Goal: Understand process/instructions: Learn how to perform a task or action

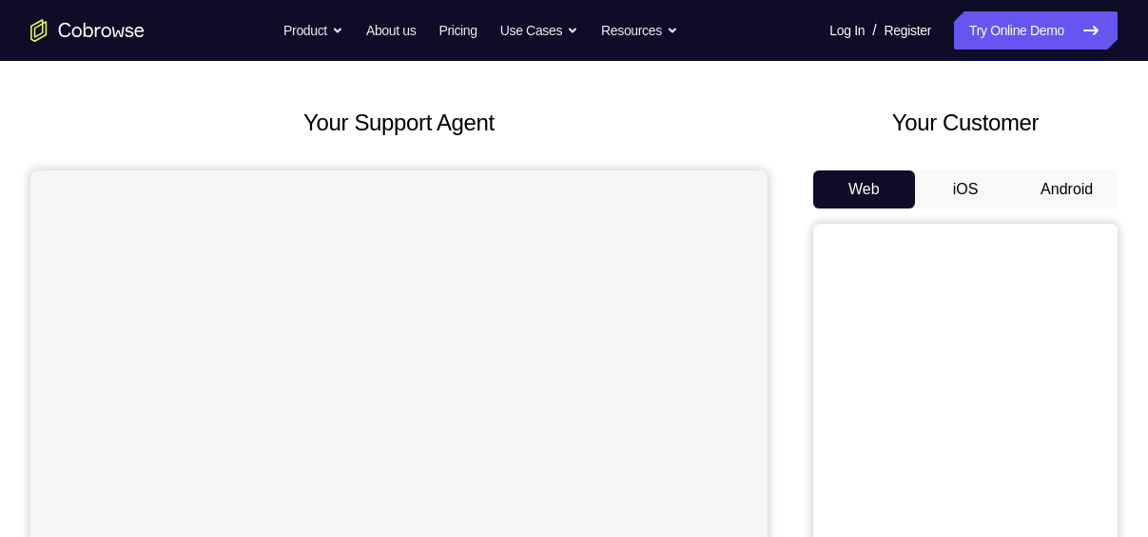
scroll to position [78, 0]
click at [1065, 186] on button "Android" at bounding box center [1067, 188] width 102 height 38
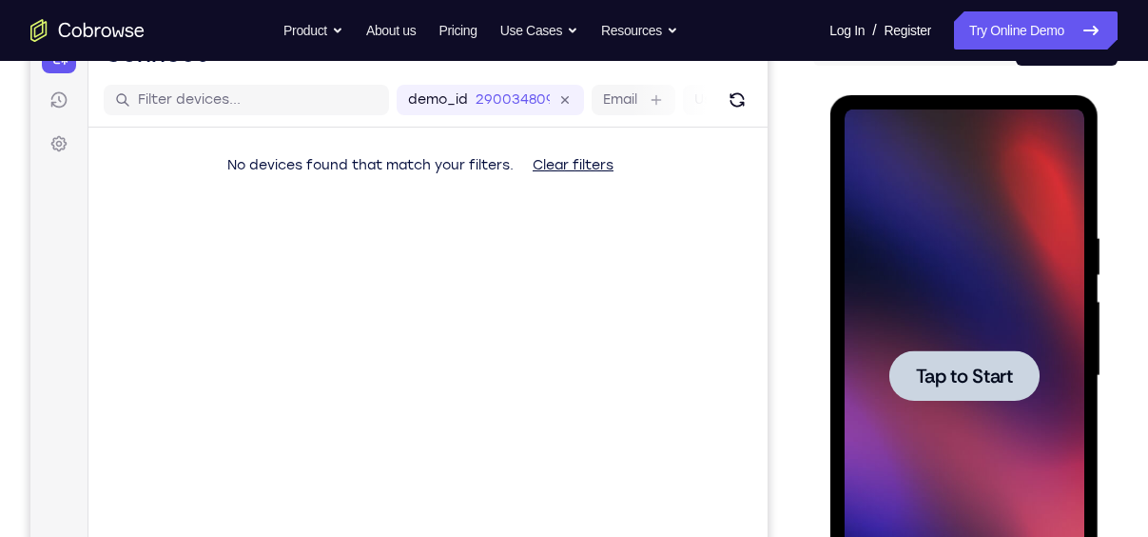
scroll to position [232, 0]
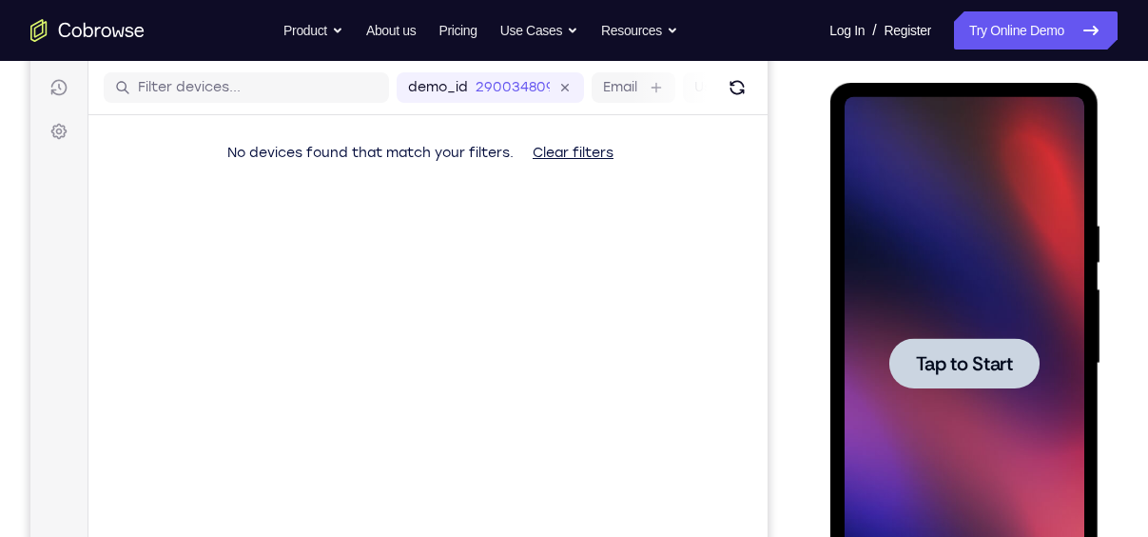
click at [1046, 280] on div at bounding box center [964, 363] width 240 height 533
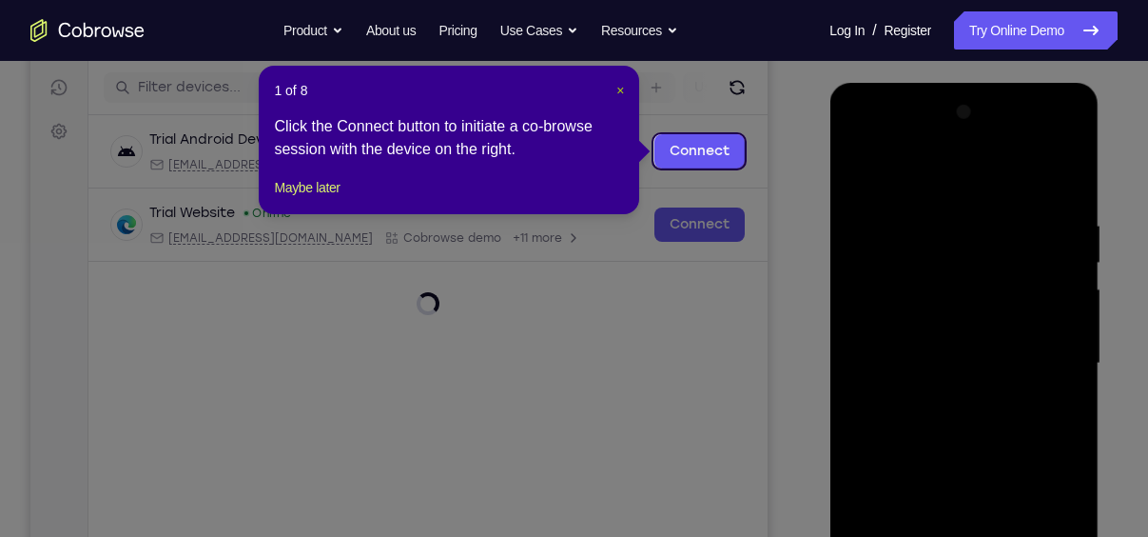
click at [621, 88] on span "×" at bounding box center [620, 90] width 8 height 15
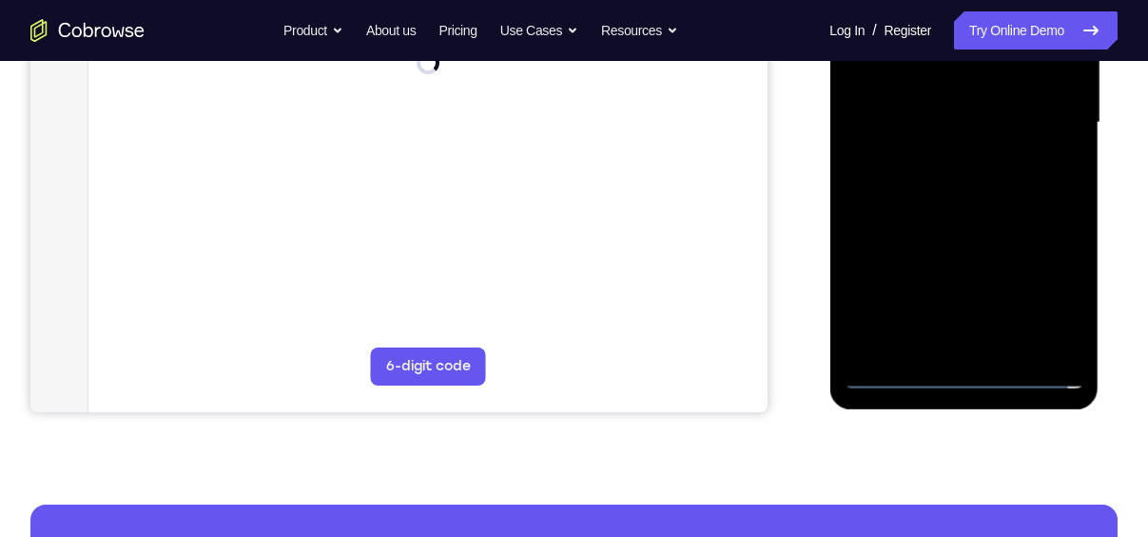
scroll to position [498, 0]
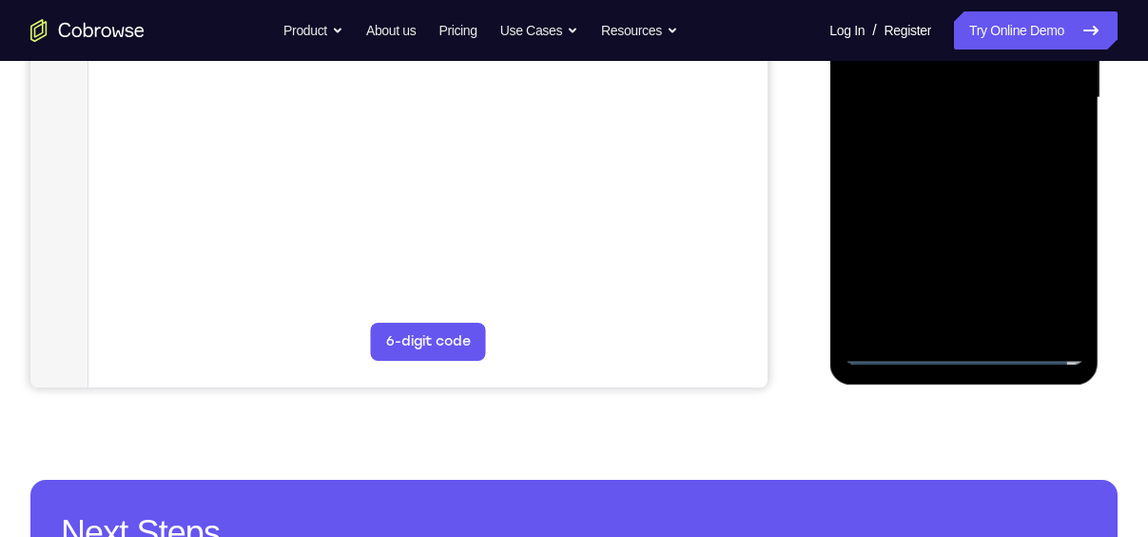
click at [964, 353] on div at bounding box center [964, 98] width 240 height 533
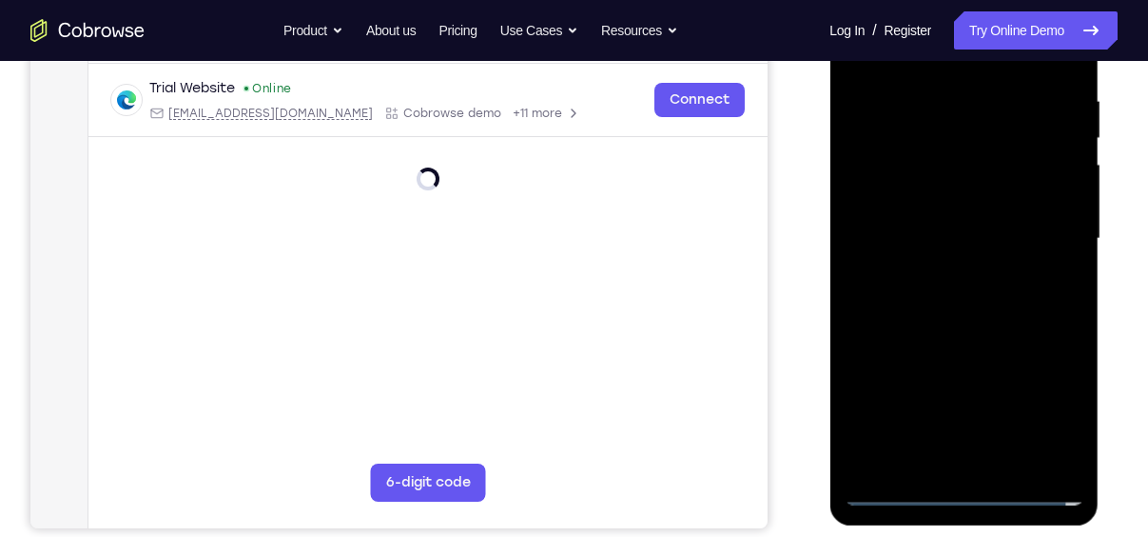
scroll to position [345, 0]
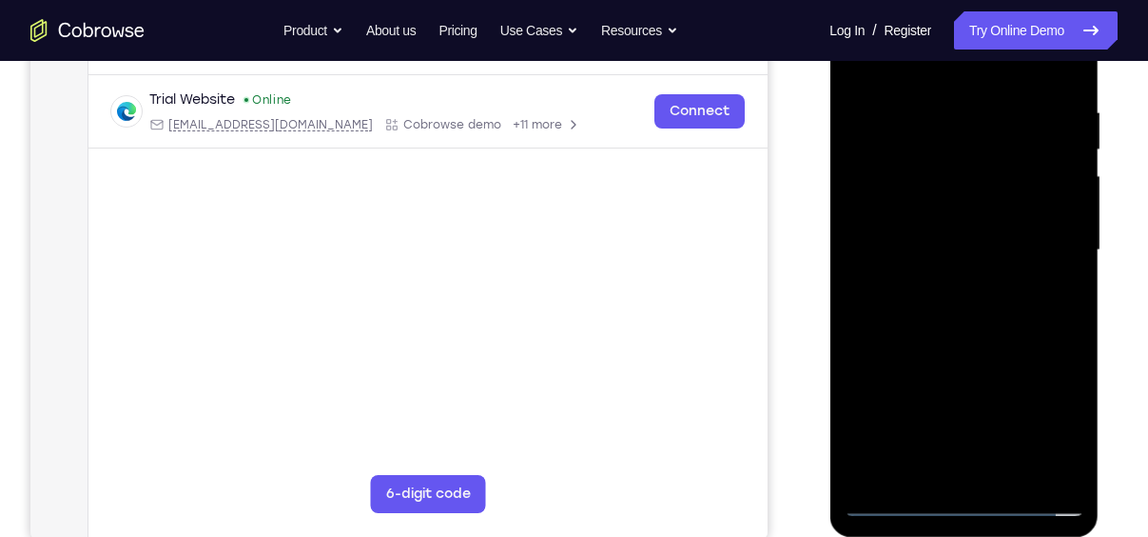
click at [1055, 397] on div at bounding box center [964, 250] width 240 height 533
click at [1053, 407] on div at bounding box center [964, 250] width 240 height 533
click at [936, 63] on div at bounding box center [964, 250] width 240 height 533
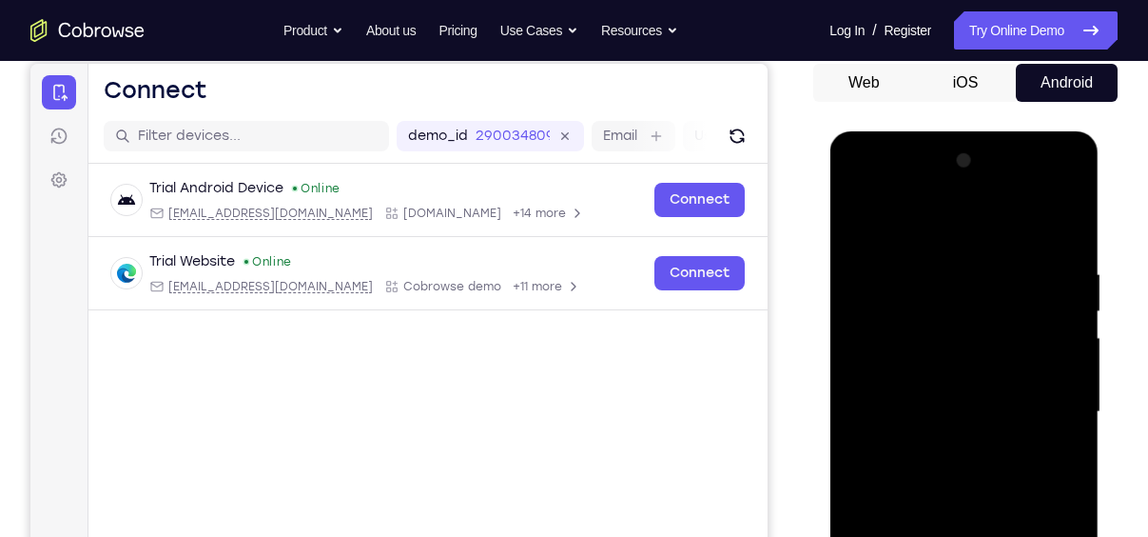
click at [889, 343] on div at bounding box center [964, 412] width 240 height 533
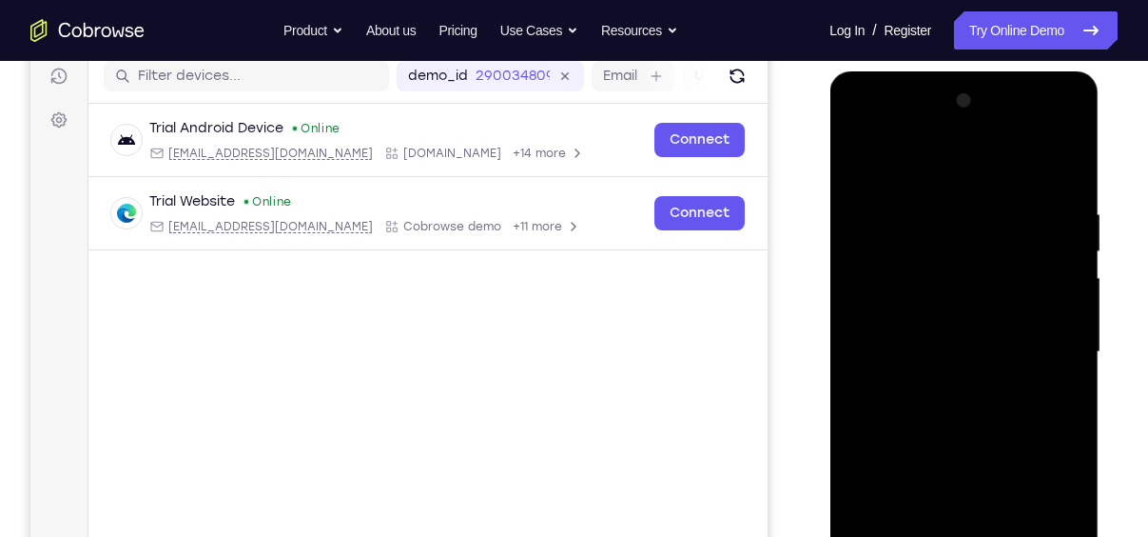
scroll to position [244, 0]
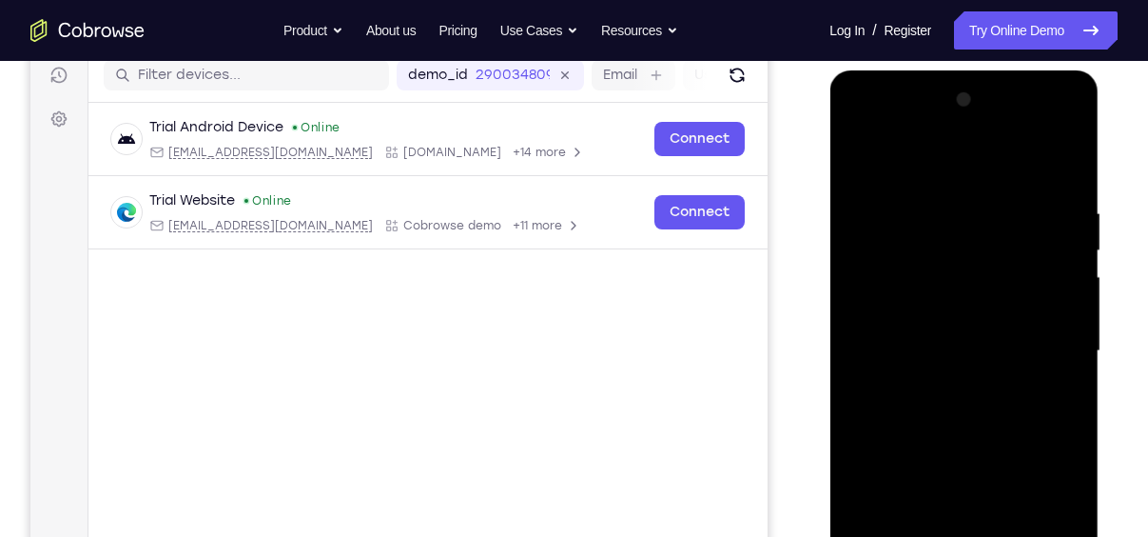
click at [939, 353] on div at bounding box center [964, 351] width 240 height 533
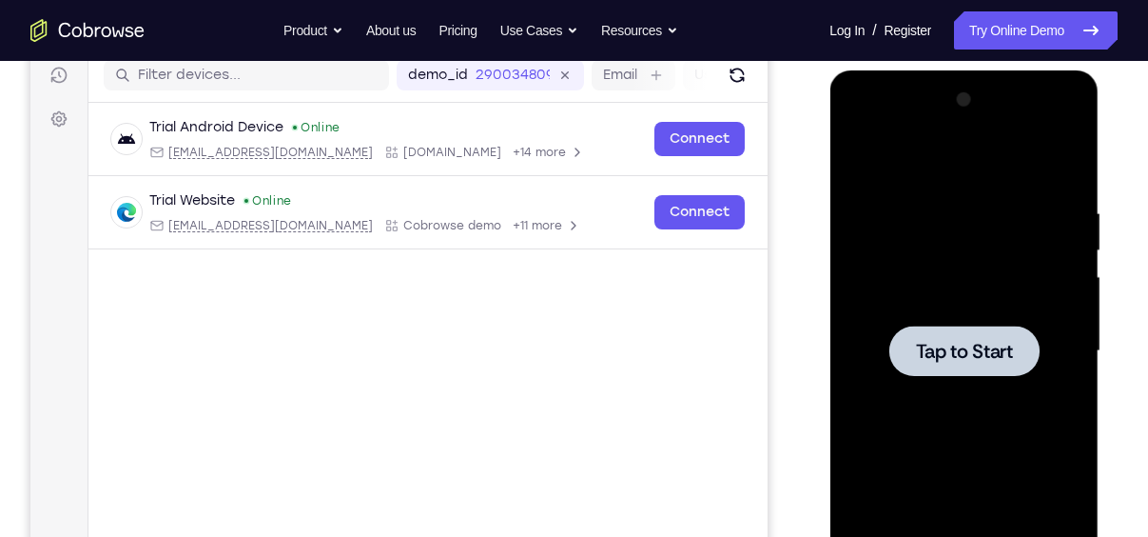
click at [859, 336] on div at bounding box center [964, 351] width 240 height 533
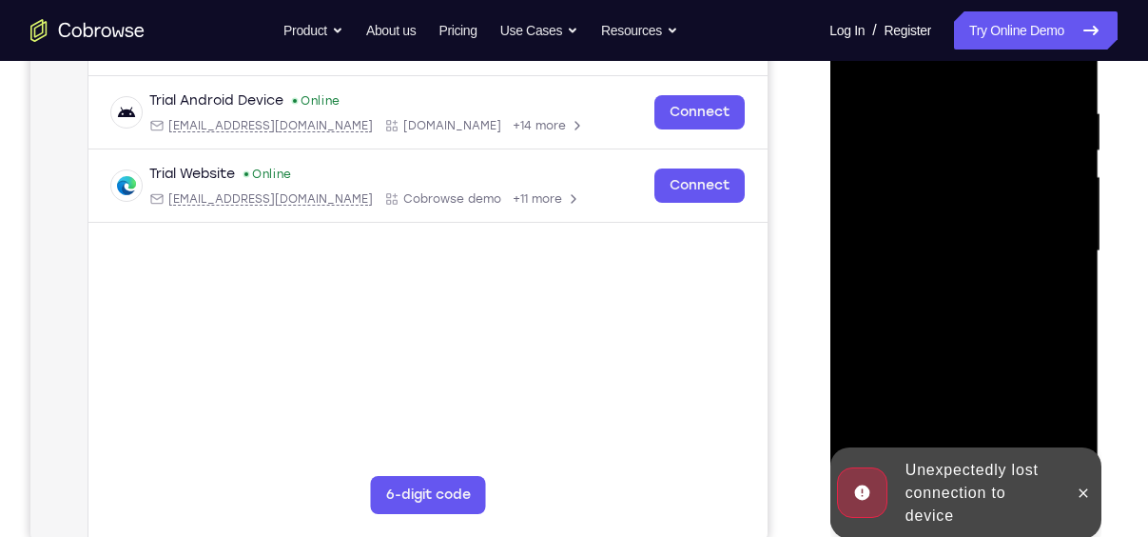
scroll to position [367, 0]
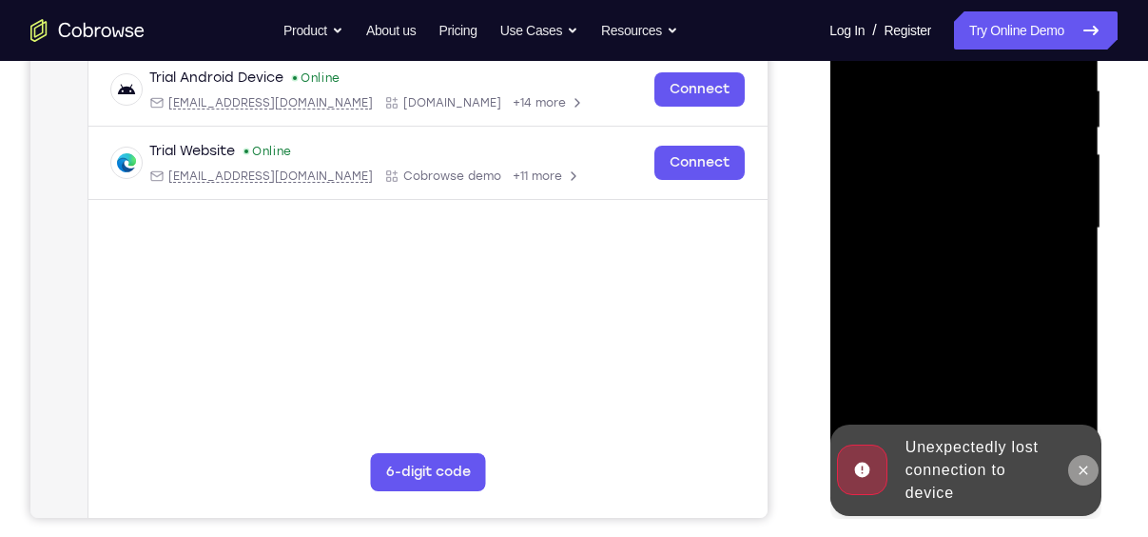
click at [1084, 463] on icon at bounding box center [1082, 469] width 15 height 15
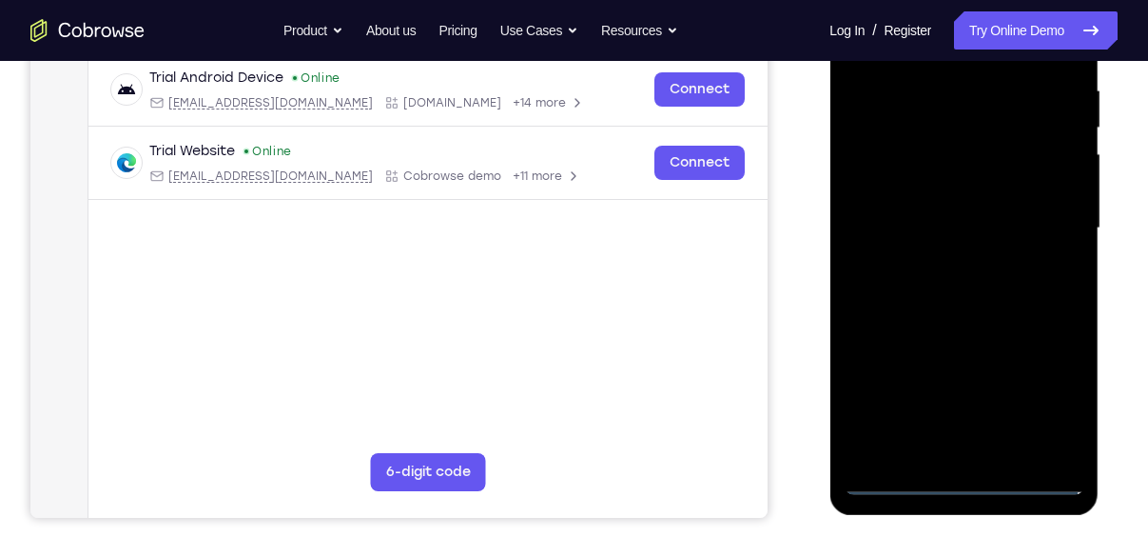
click at [960, 479] on div at bounding box center [964, 228] width 240 height 533
click at [1046, 400] on div at bounding box center [964, 228] width 240 height 533
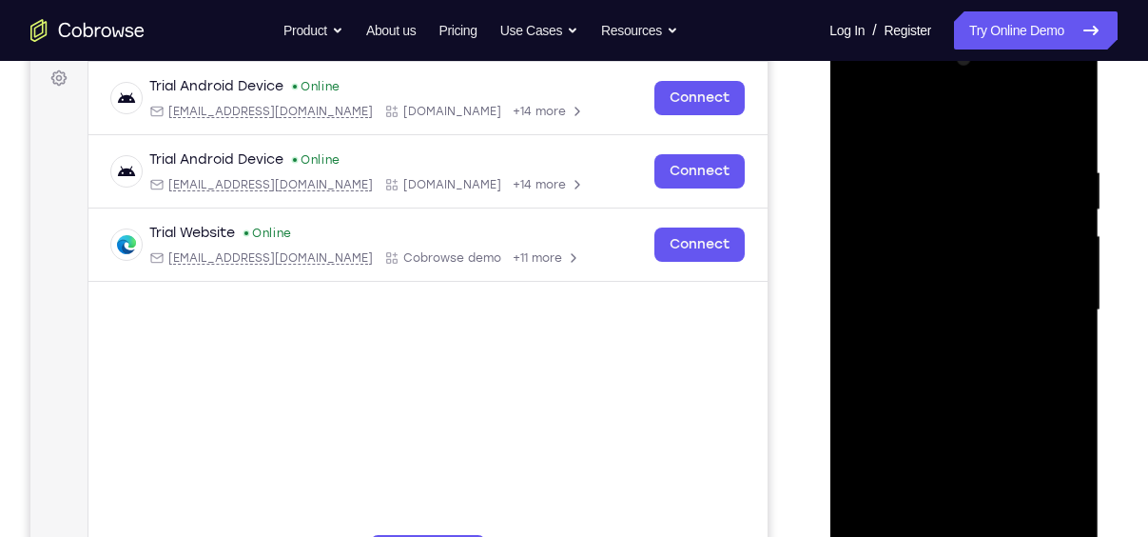
scroll to position [284, 0]
click at [924, 123] on div at bounding box center [964, 311] width 240 height 533
click at [895, 248] on div at bounding box center [964, 311] width 240 height 533
click at [941, 309] on div at bounding box center [964, 311] width 240 height 533
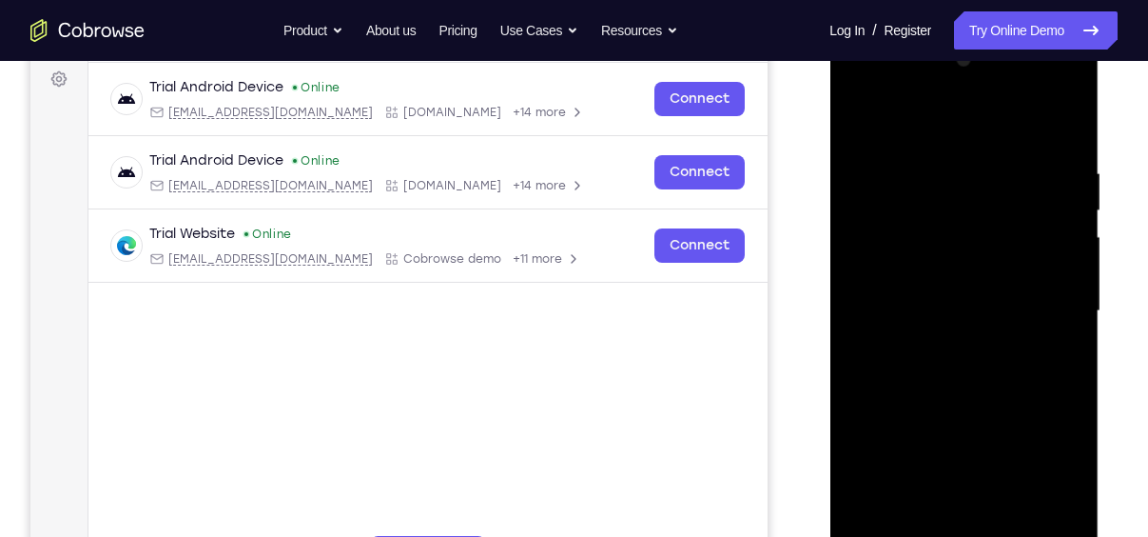
click at [905, 293] on div at bounding box center [964, 311] width 240 height 533
click at [961, 326] on div at bounding box center [964, 311] width 240 height 533
click at [969, 350] on div at bounding box center [964, 311] width 240 height 533
click at [916, 250] on div at bounding box center [964, 311] width 240 height 533
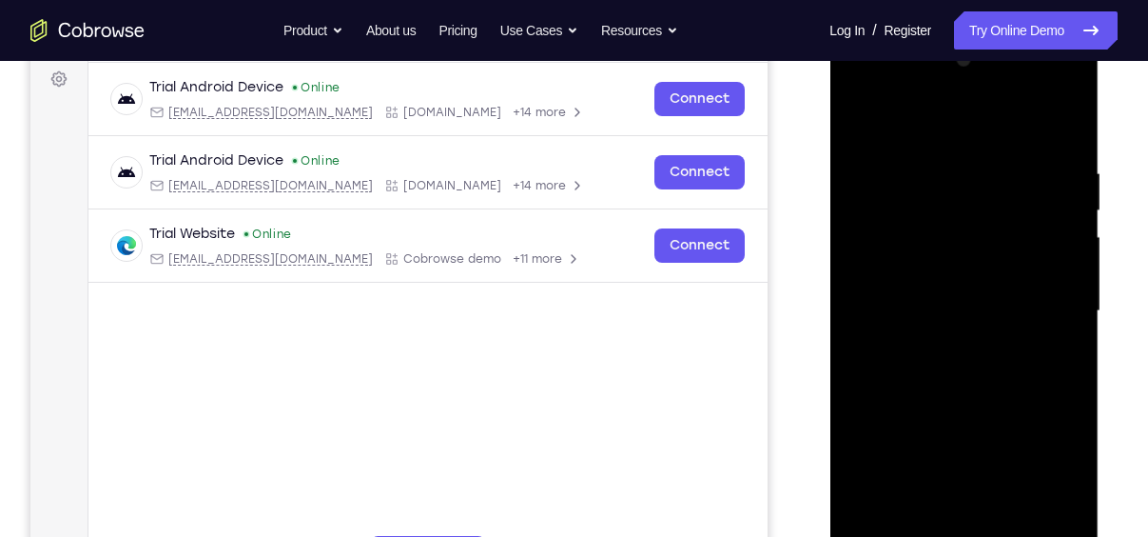
click at [918, 250] on div at bounding box center [964, 311] width 240 height 533
click at [957, 328] on div at bounding box center [964, 311] width 240 height 533
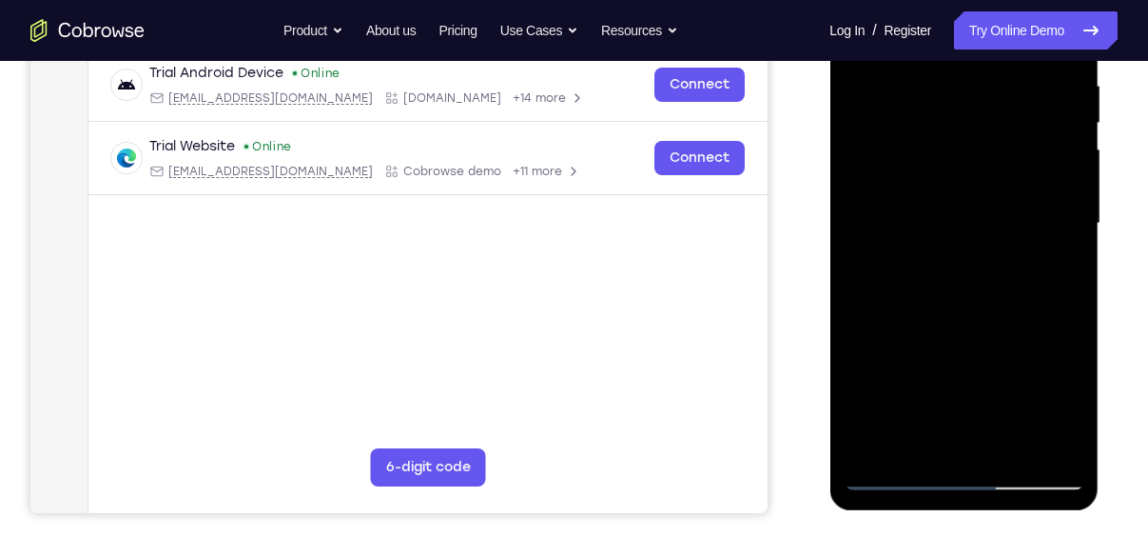
scroll to position [374, 0]
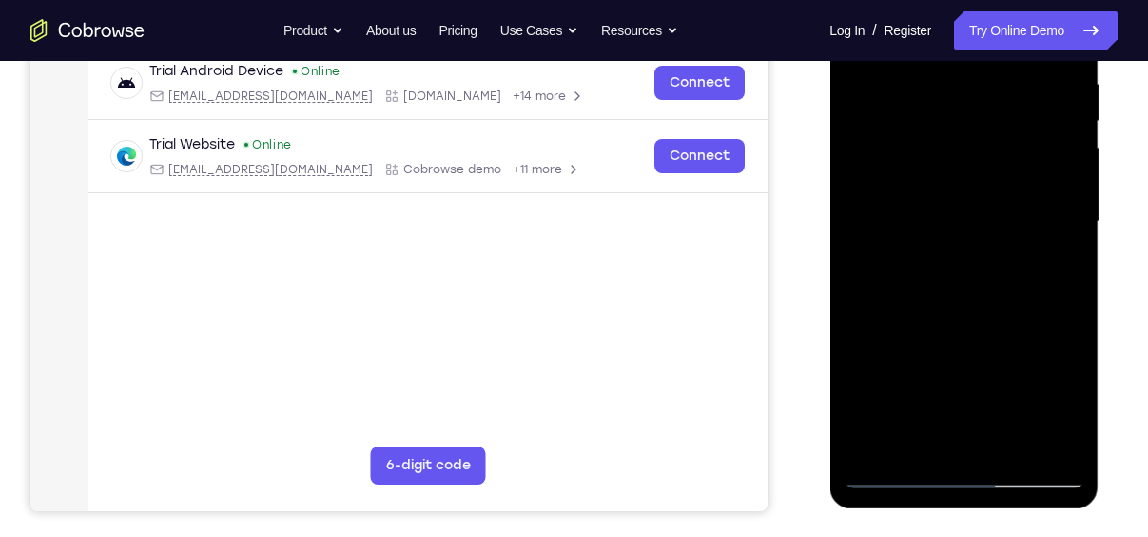
click at [953, 441] on div at bounding box center [964, 221] width 240 height 533
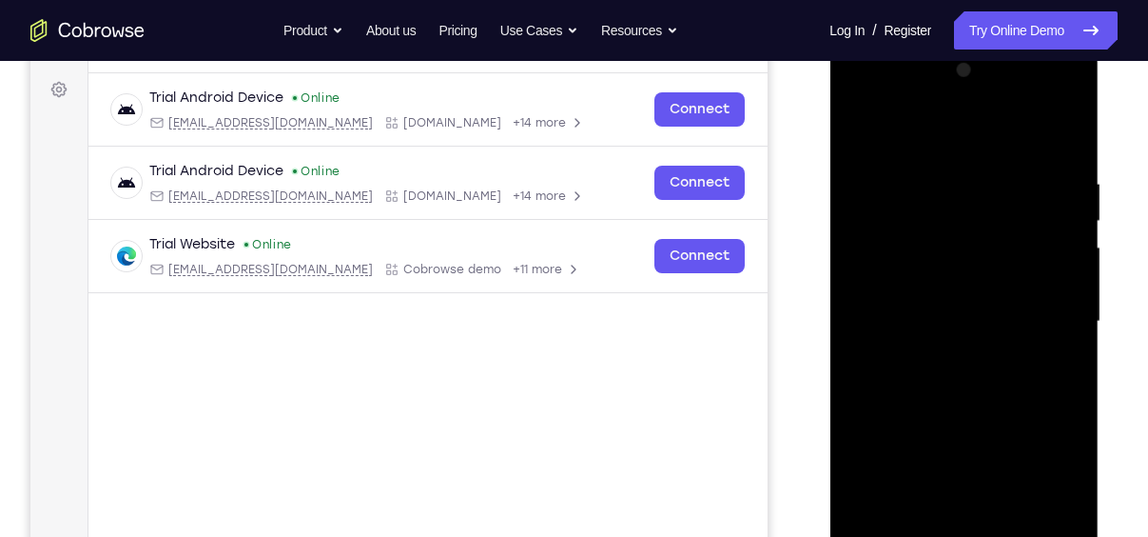
scroll to position [273, 0]
click at [902, 150] on div at bounding box center [964, 322] width 240 height 533
click at [1068, 127] on div at bounding box center [964, 322] width 240 height 533
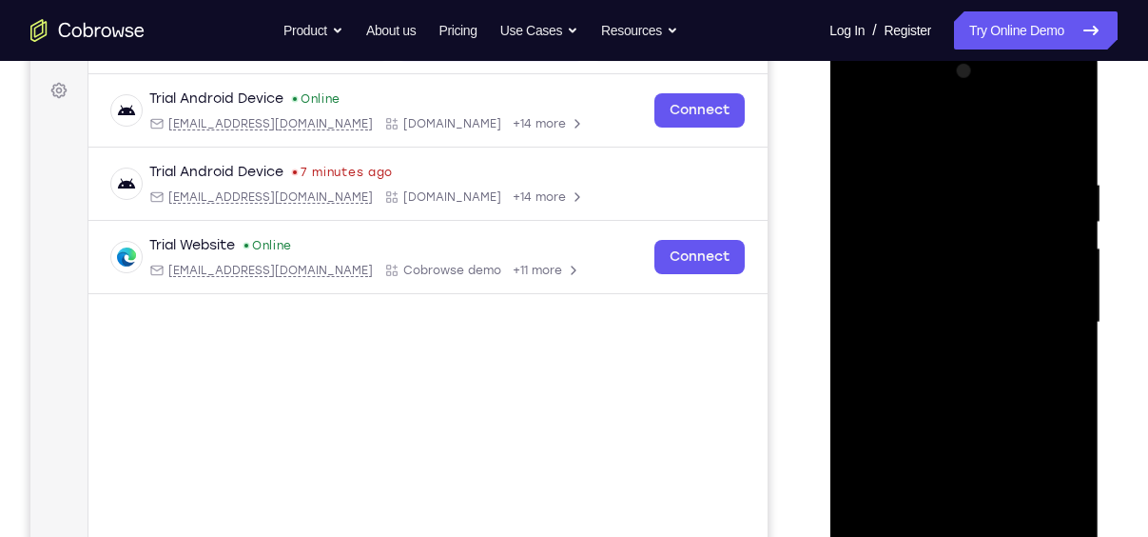
drag, startPoint x: 981, startPoint y: 414, endPoint x: 977, endPoint y: 190, distance: 223.6
click at [977, 190] on div at bounding box center [964, 322] width 240 height 533
drag, startPoint x: 954, startPoint y: 384, endPoint x: 939, endPoint y: 124, distance: 261.1
click at [939, 124] on div at bounding box center [964, 322] width 240 height 533
drag, startPoint x: 945, startPoint y: 395, endPoint x: 935, endPoint y: 148, distance: 246.6
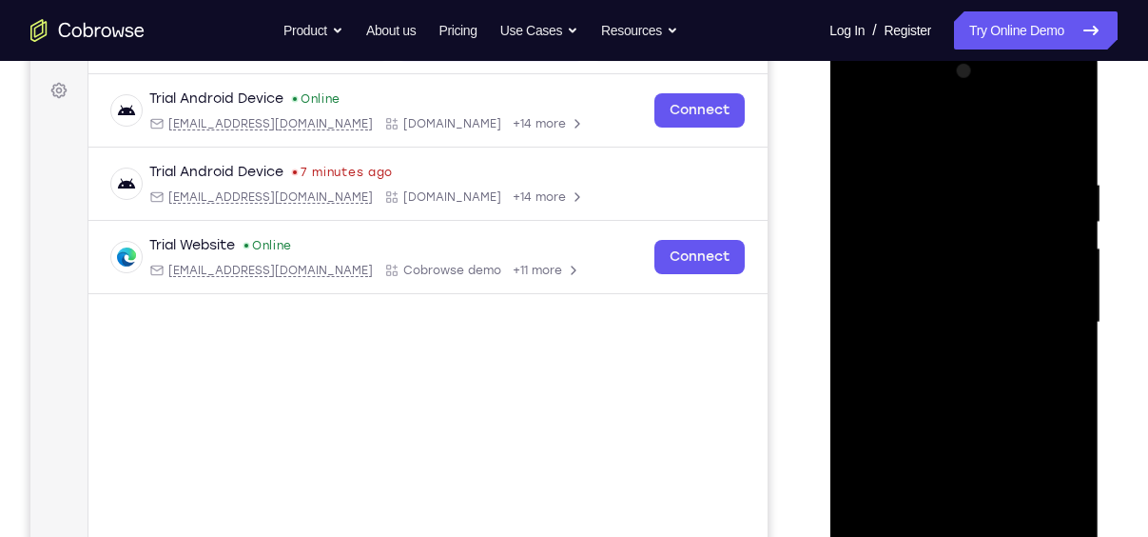
click at [935, 148] on div at bounding box center [964, 322] width 240 height 533
drag, startPoint x: 962, startPoint y: 258, endPoint x: 965, endPoint y: 467, distance: 209.3
click at [965, 467] on div at bounding box center [964, 322] width 240 height 533
drag, startPoint x: 949, startPoint y: 453, endPoint x: 985, endPoint y: 209, distance: 246.1
click at [985, 209] on div at bounding box center [964, 322] width 240 height 533
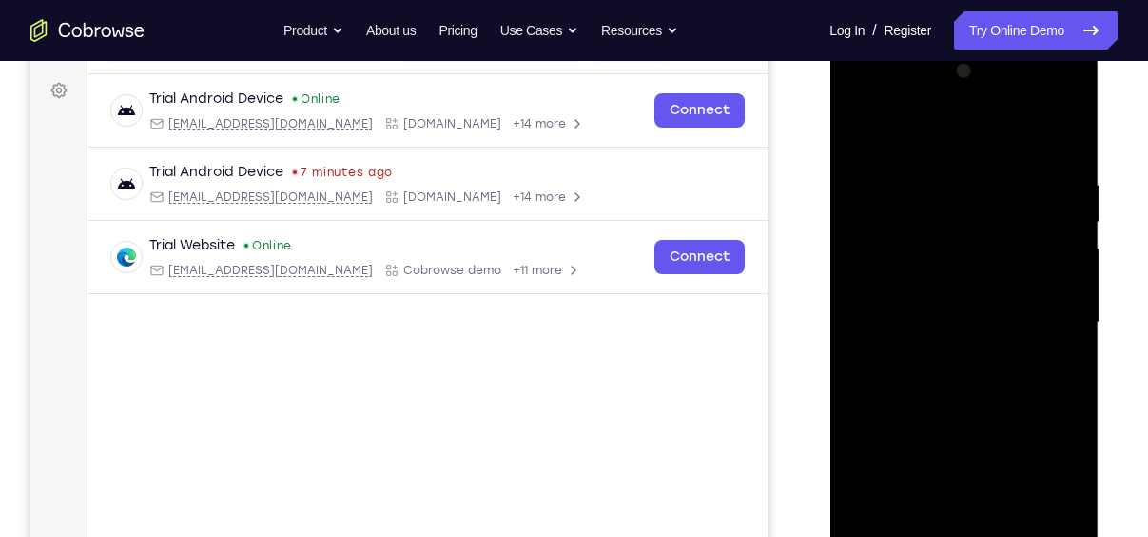
drag, startPoint x: 981, startPoint y: 475, endPoint x: 973, endPoint y: 92, distance: 382.5
click at [973, 92] on div at bounding box center [964, 322] width 240 height 533
drag, startPoint x: 950, startPoint y: 446, endPoint x: 931, endPoint y: 69, distance: 377.2
click at [931, 69] on div at bounding box center [964, 322] width 240 height 533
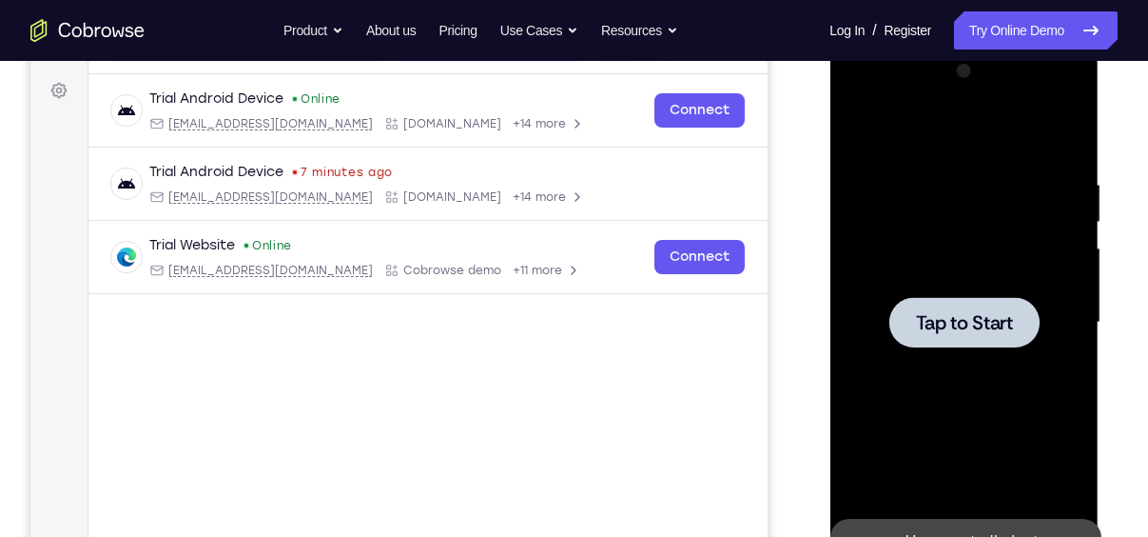
drag, startPoint x: 974, startPoint y: 399, endPoint x: 1013, endPoint y: 129, distance: 272.0
click at [1013, 42] on div "Tap to Start" at bounding box center [964, 42] width 269 height 0
